Goal: Transaction & Acquisition: Subscribe to service/newsletter

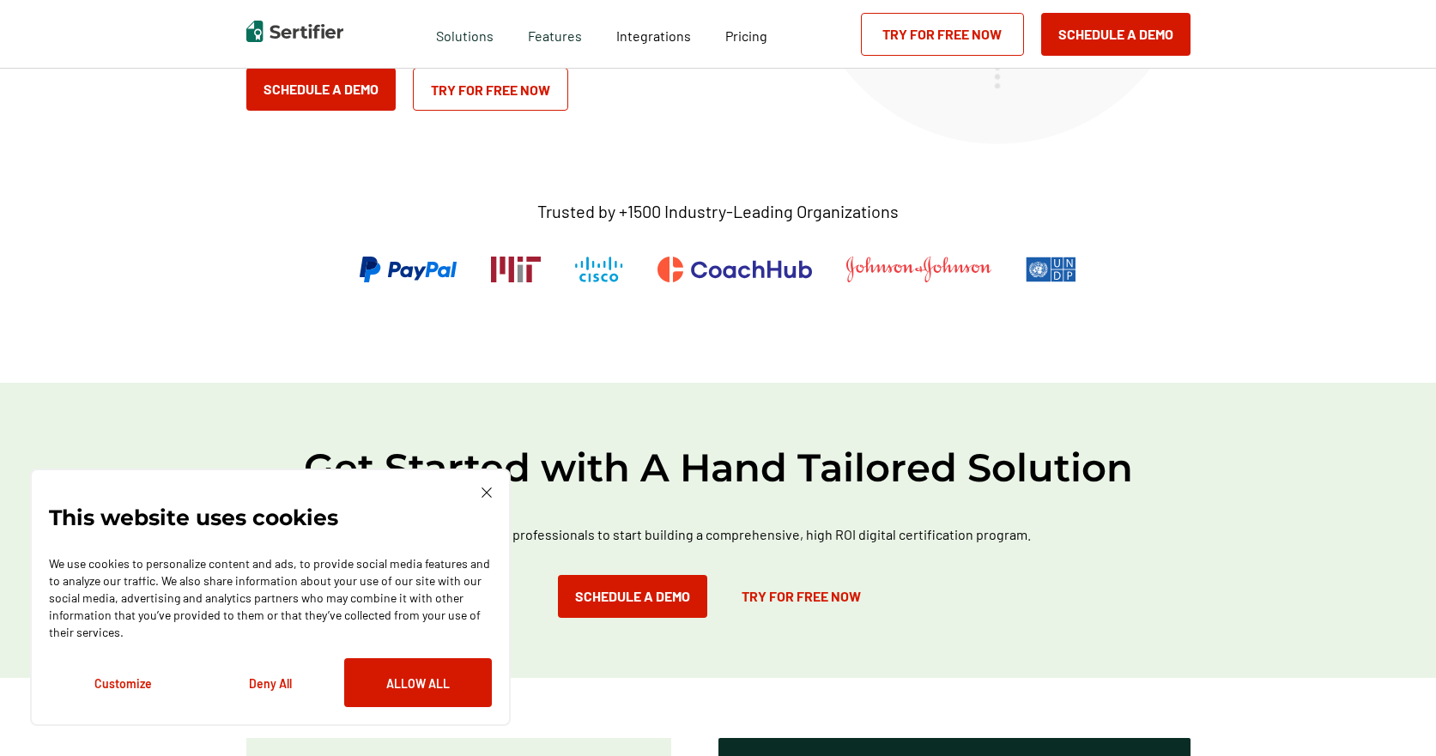
scroll to position [257, 0]
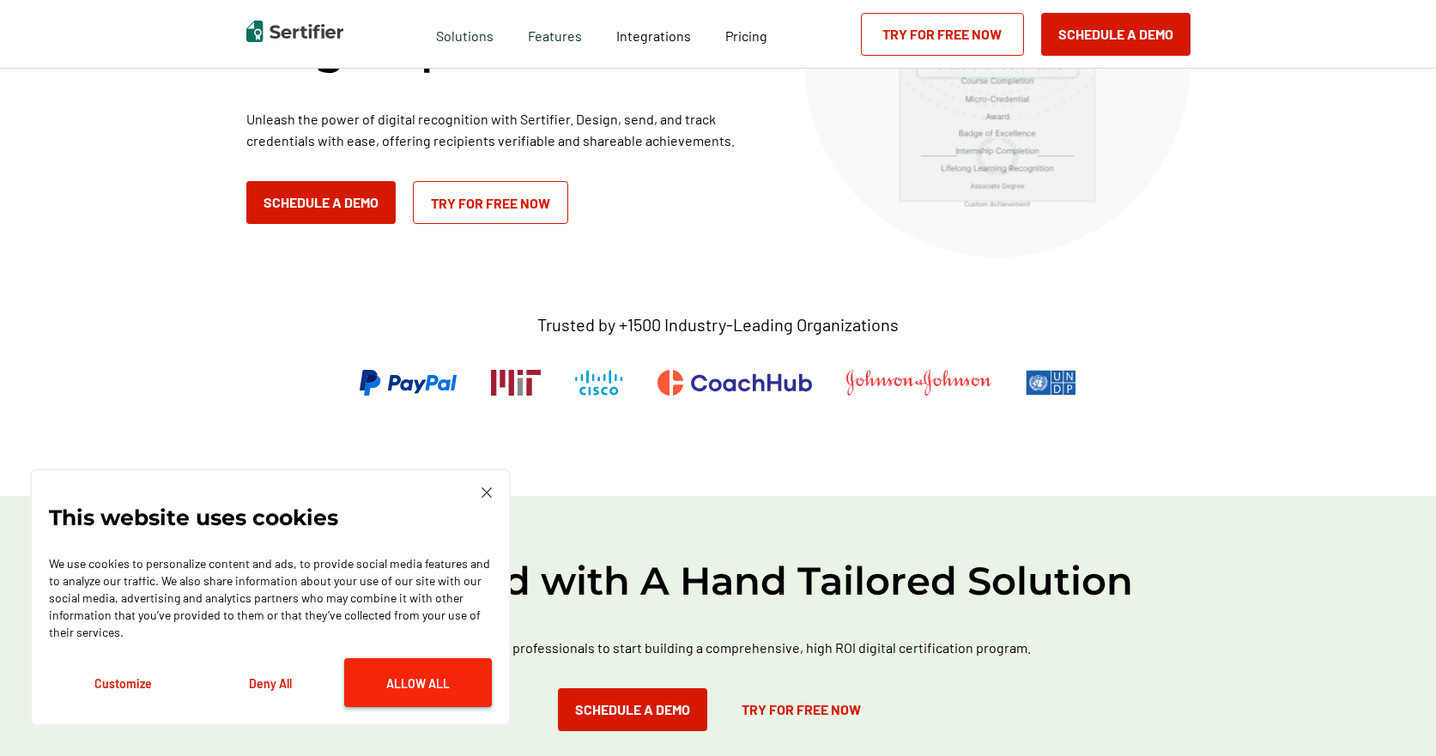
click at [408, 678] on button "Allow All" at bounding box center [418, 682] width 148 height 49
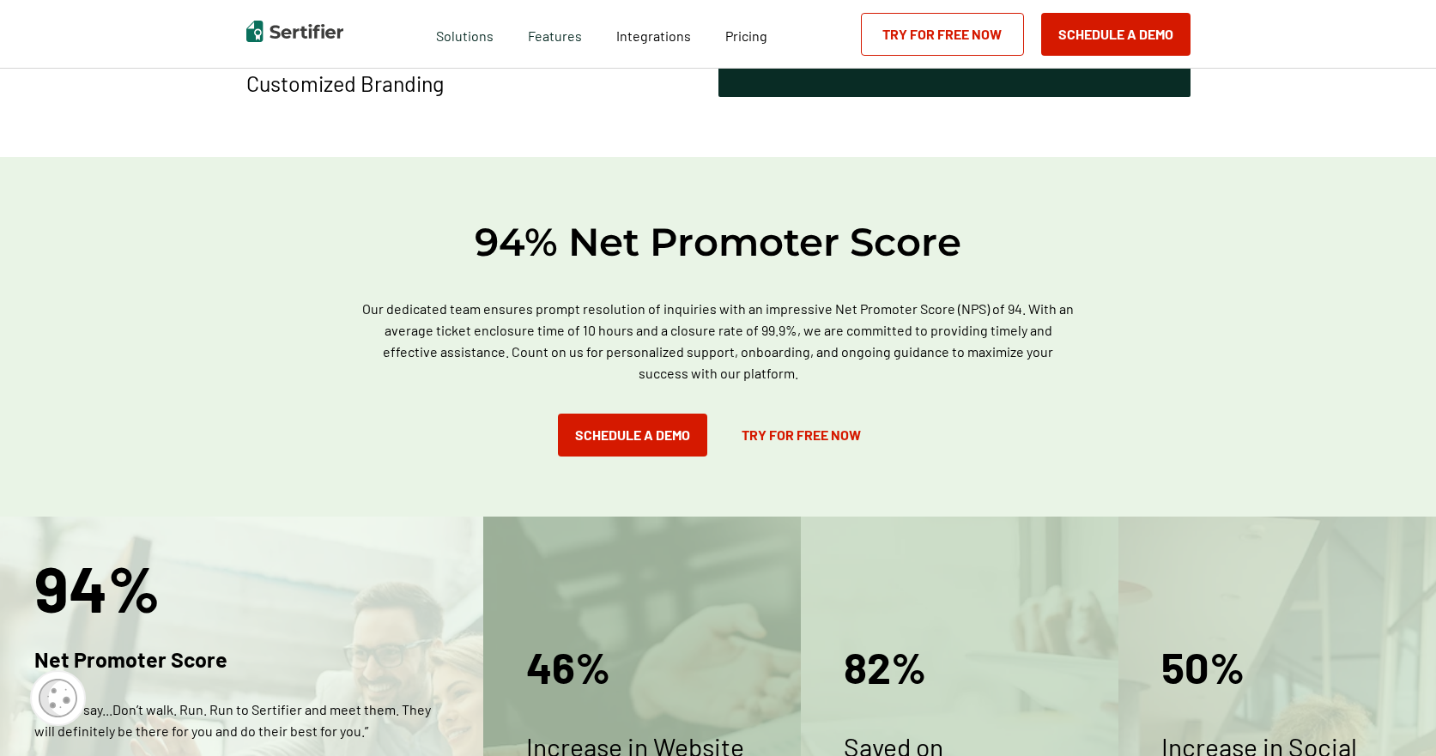
scroll to position [1630, 0]
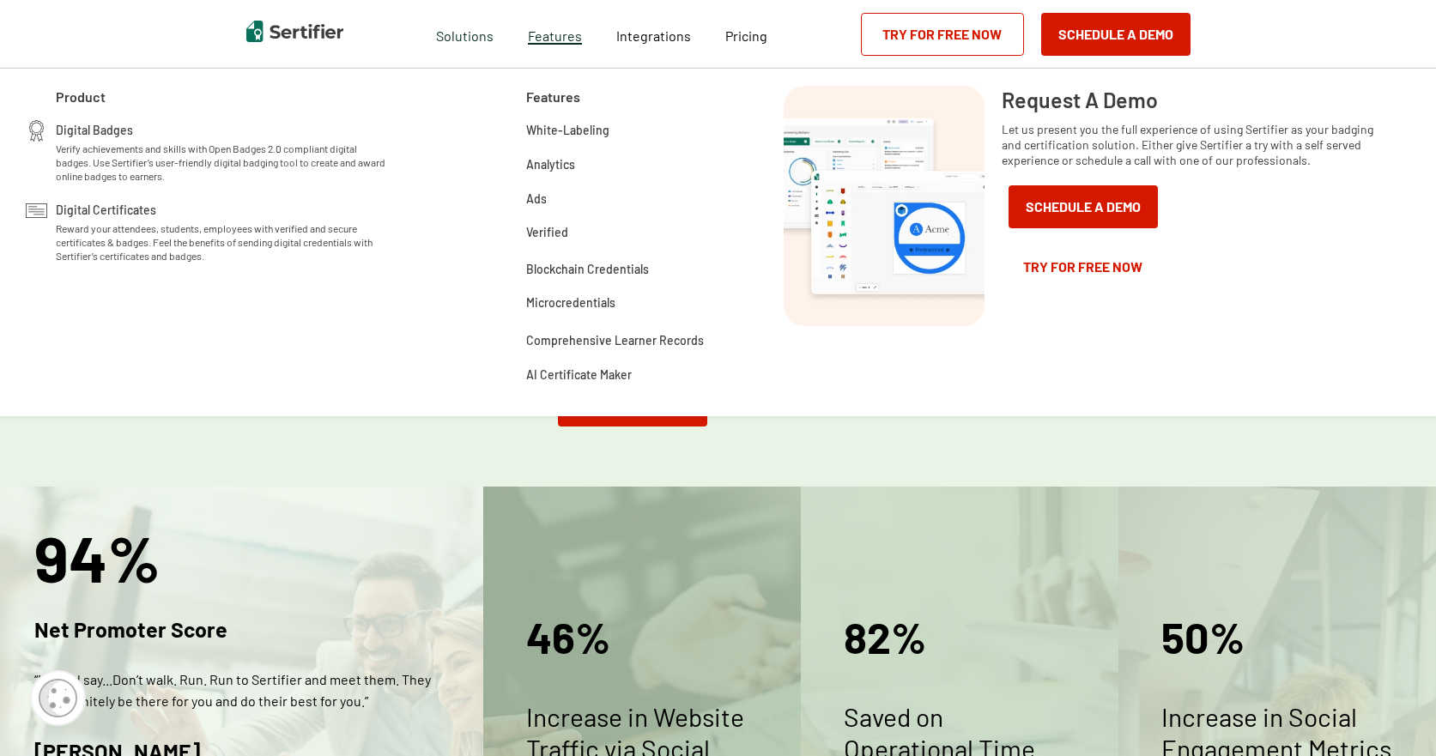
click at [562, 41] on span "Features" at bounding box center [555, 33] width 54 height 21
click at [82, 127] on span "Digital Badges" at bounding box center [94, 128] width 77 height 17
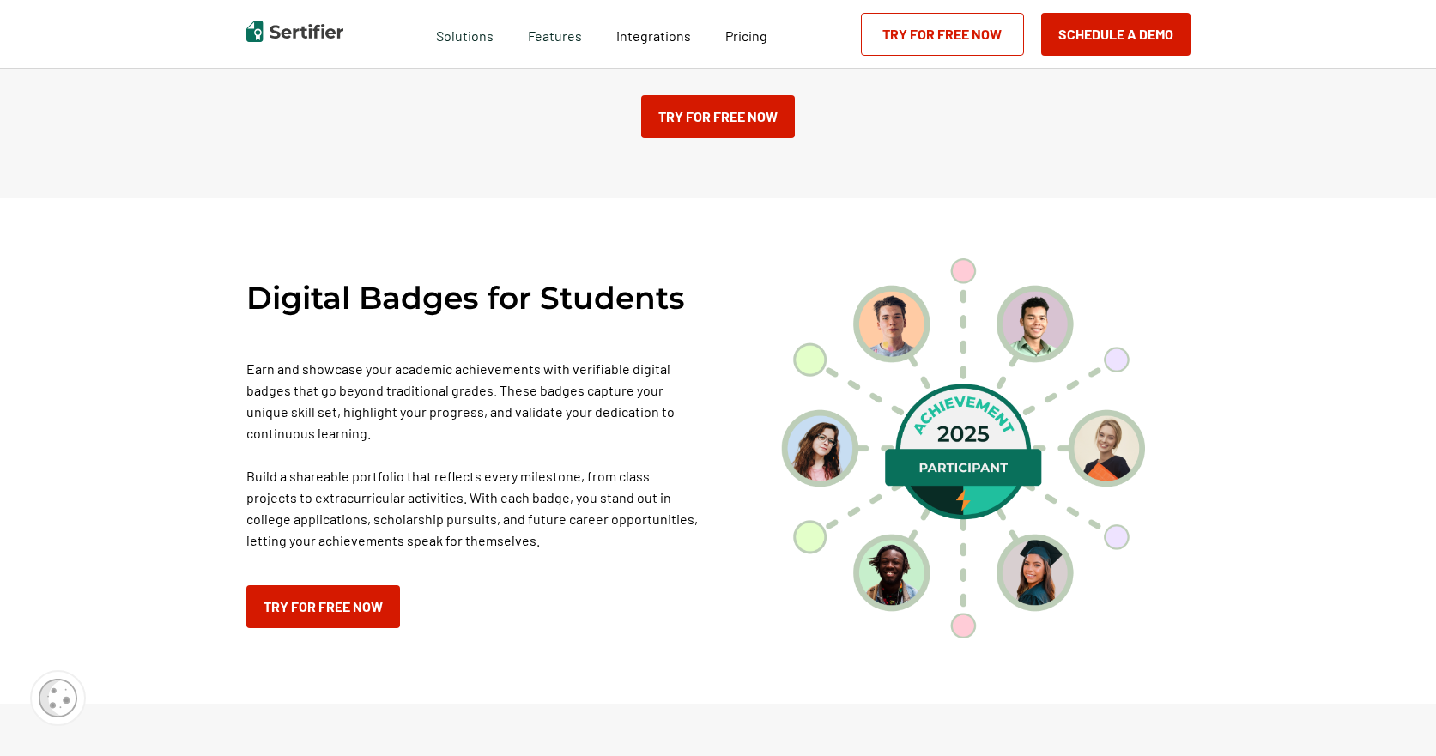
scroll to position [1116, 0]
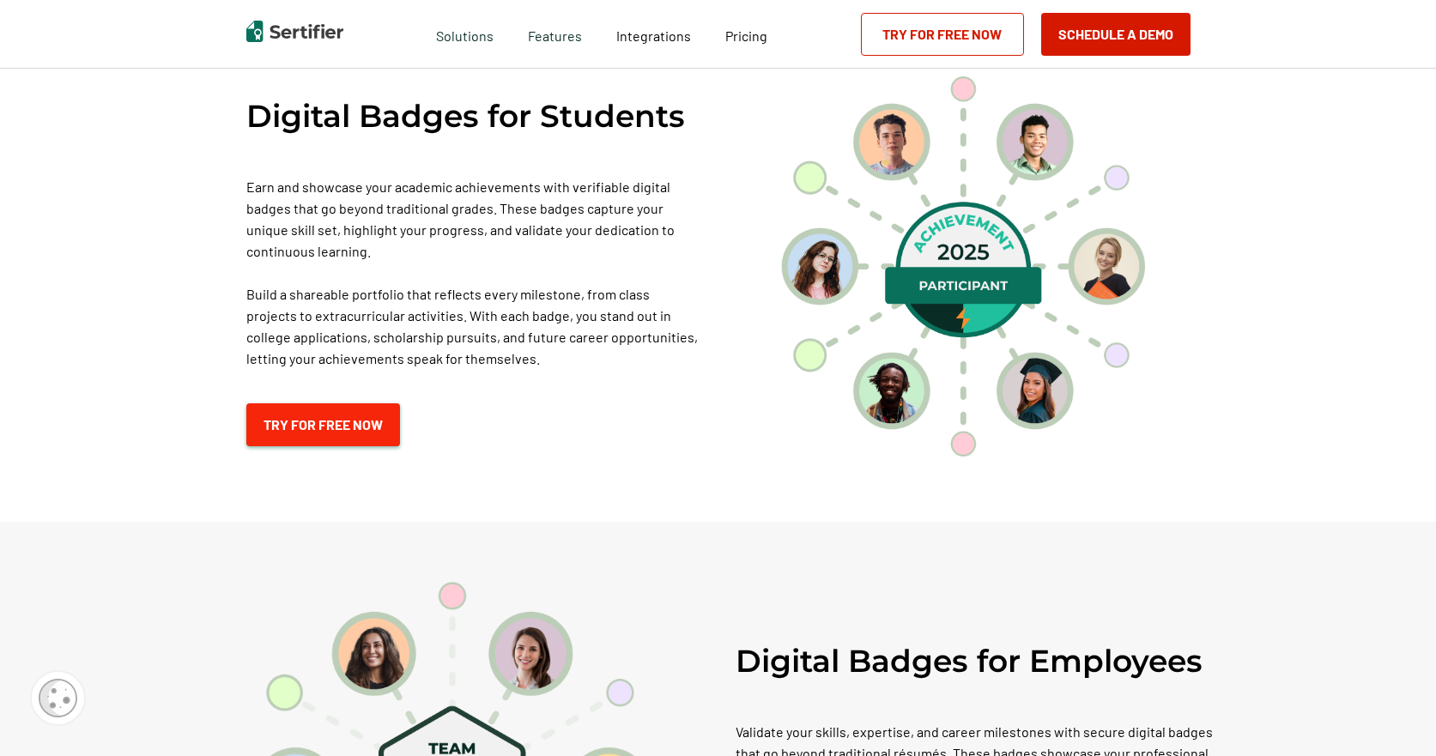
click at [316, 443] on link "Try for Free Now" at bounding box center [323, 424] width 154 height 43
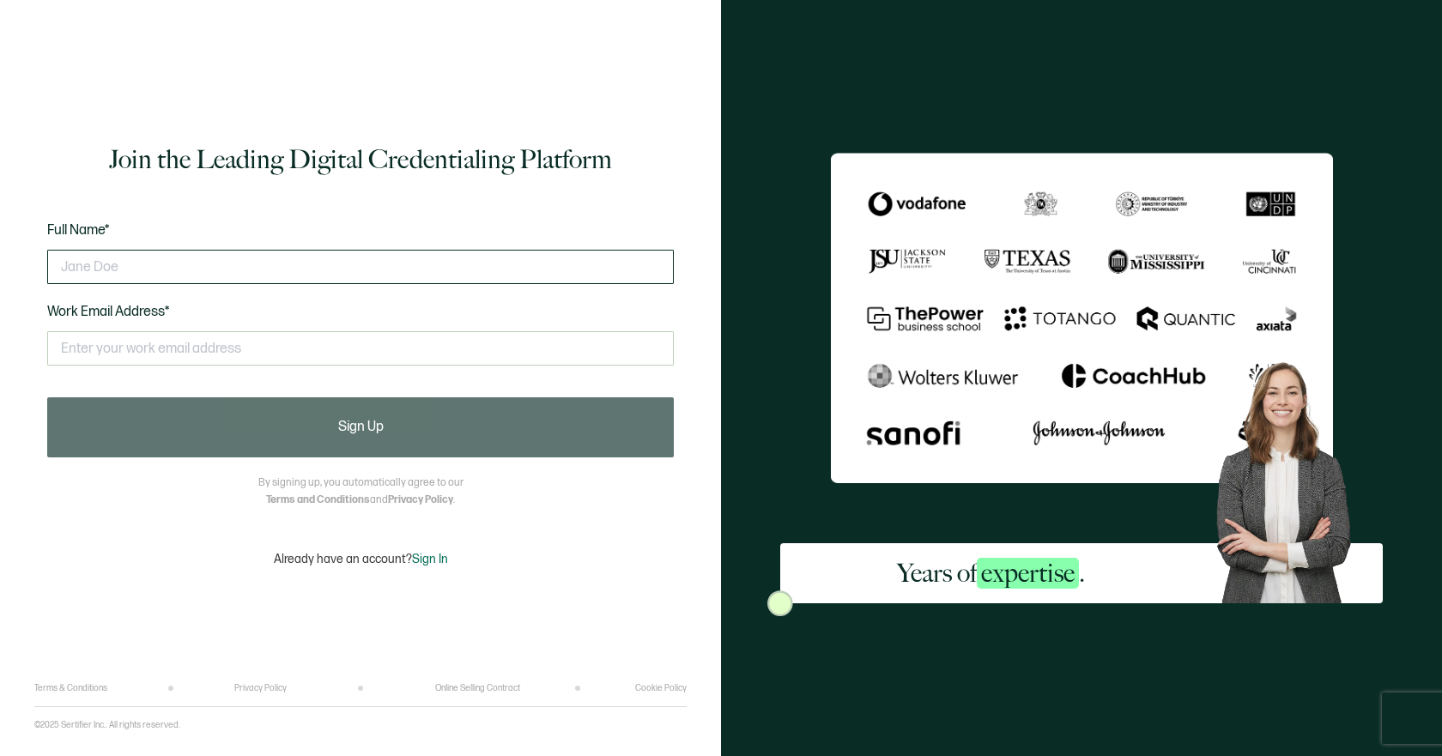
click at [240, 275] on input "text" at bounding box center [360, 267] width 626 height 34
type input "Prasad Jadhav"
click at [124, 346] on input "text" at bounding box center [360, 348] width 626 height 34
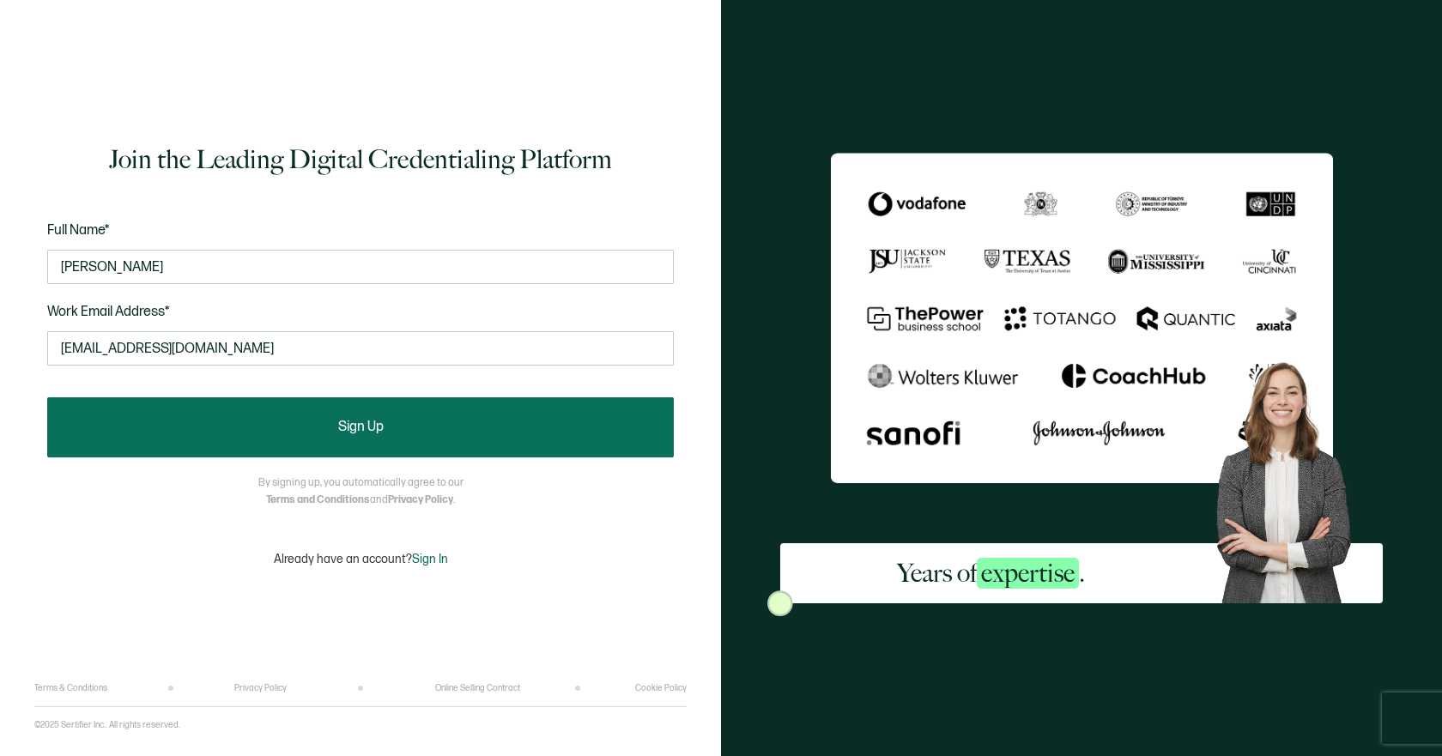
click at [244, 420] on button "Sign Up" at bounding box center [360, 427] width 626 height 60
click at [379, 420] on span "Sign Up" at bounding box center [360, 427] width 45 height 14
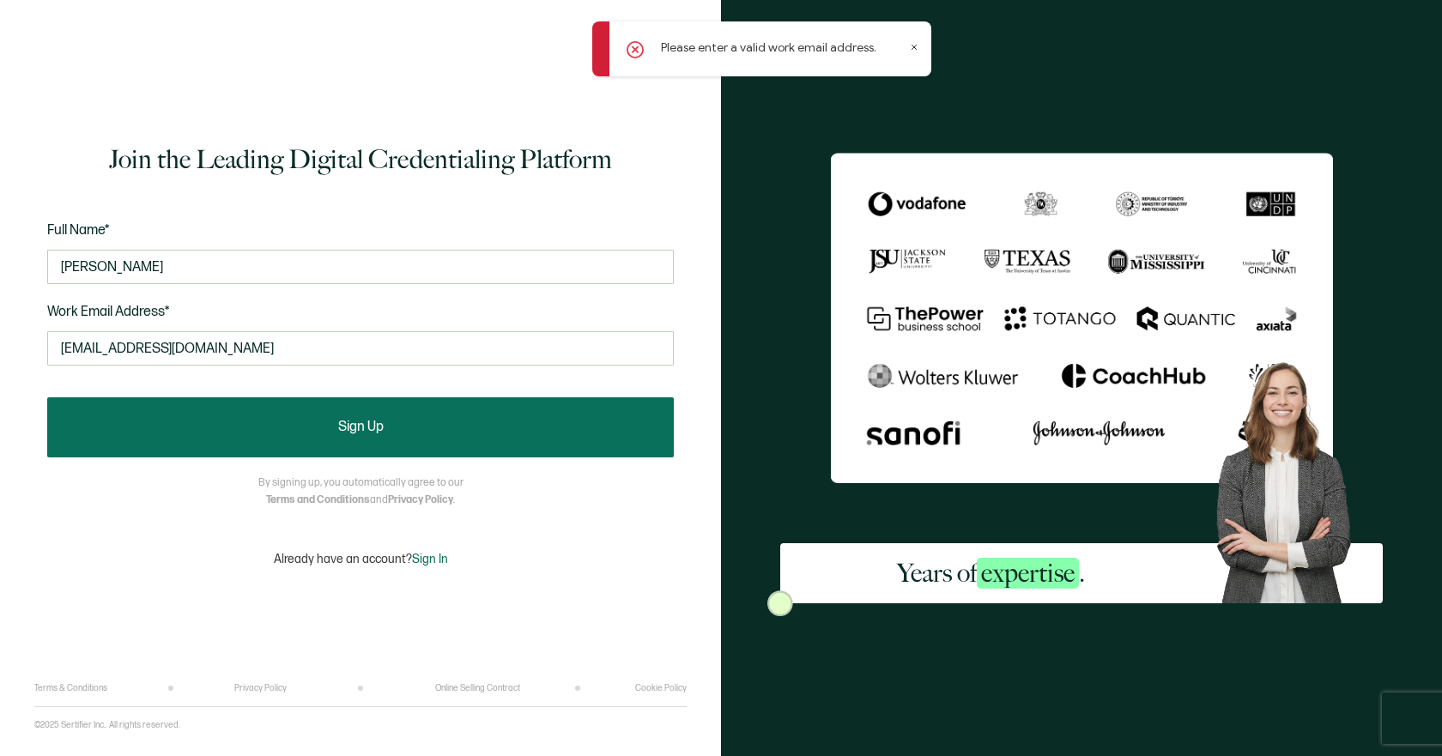
click at [278, 410] on button "Sign Up" at bounding box center [360, 427] width 626 height 60
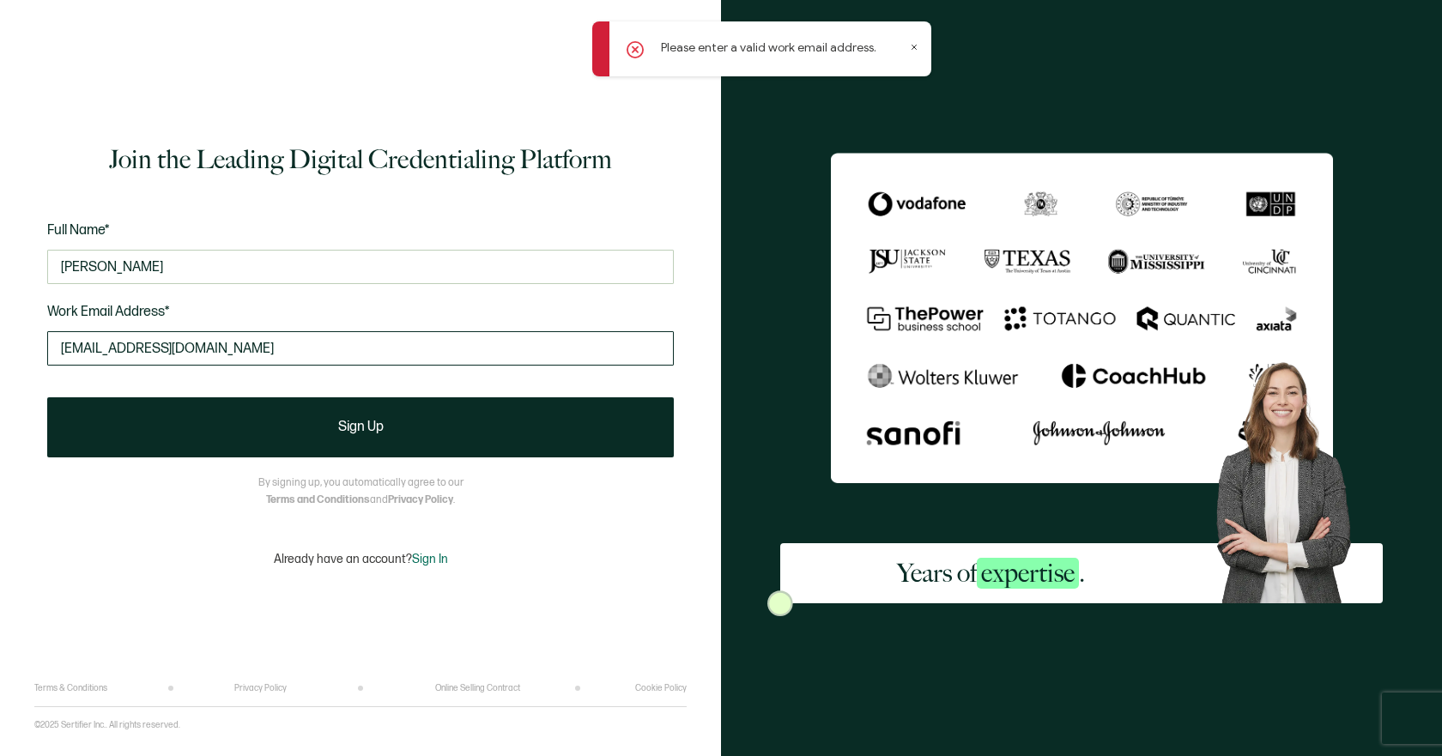
drag, startPoint x: 305, startPoint y: 360, endPoint x: 106, endPoint y: 360, distance: 199.1
click at [106, 360] on input "prasadjadhav2895@gmail.com" at bounding box center [360, 348] width 626 height 34
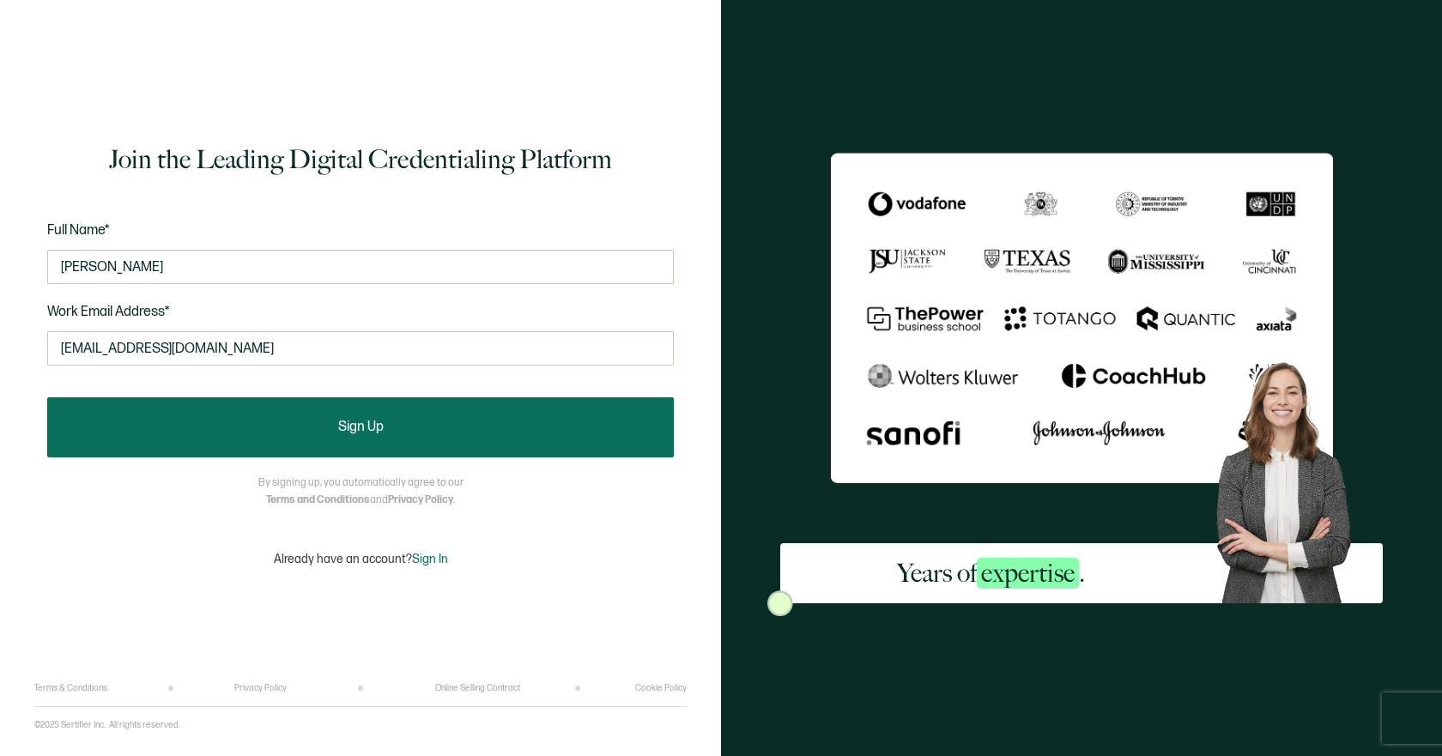
type input "prasadj@clemson.edu"
click at [172, 426] on button "Sign Up" at bounding box center [360, 427] width 626 height 60
